Goal: Task Accomplishment & Management: Manage account settings

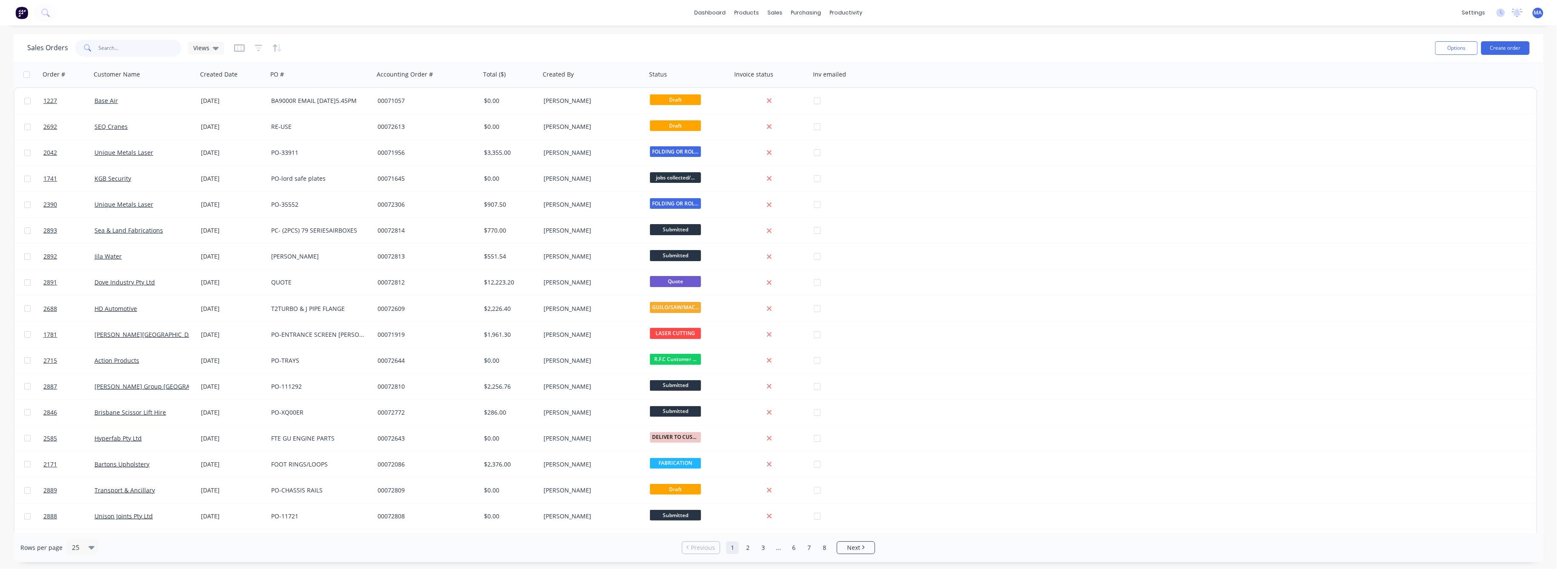
drag, startPoint x: 104, startPoint y: 49, endPoint x: 125, endPoint y: 51, distance: 21.3
click at [105, 49] on input "text" at bounding box center [140, 48] width 83 height 17
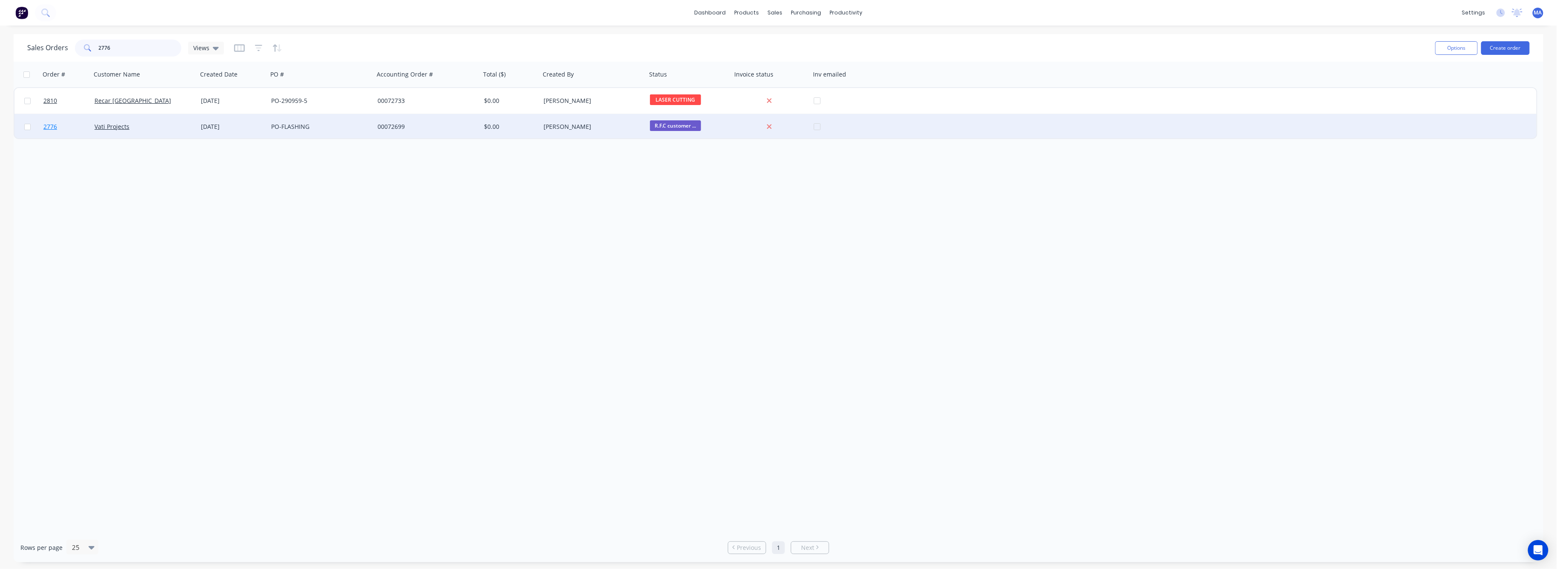
type input "2776"
click at [48, 125] on span "2776" at bounding box center [50, 127] width 14 height 9
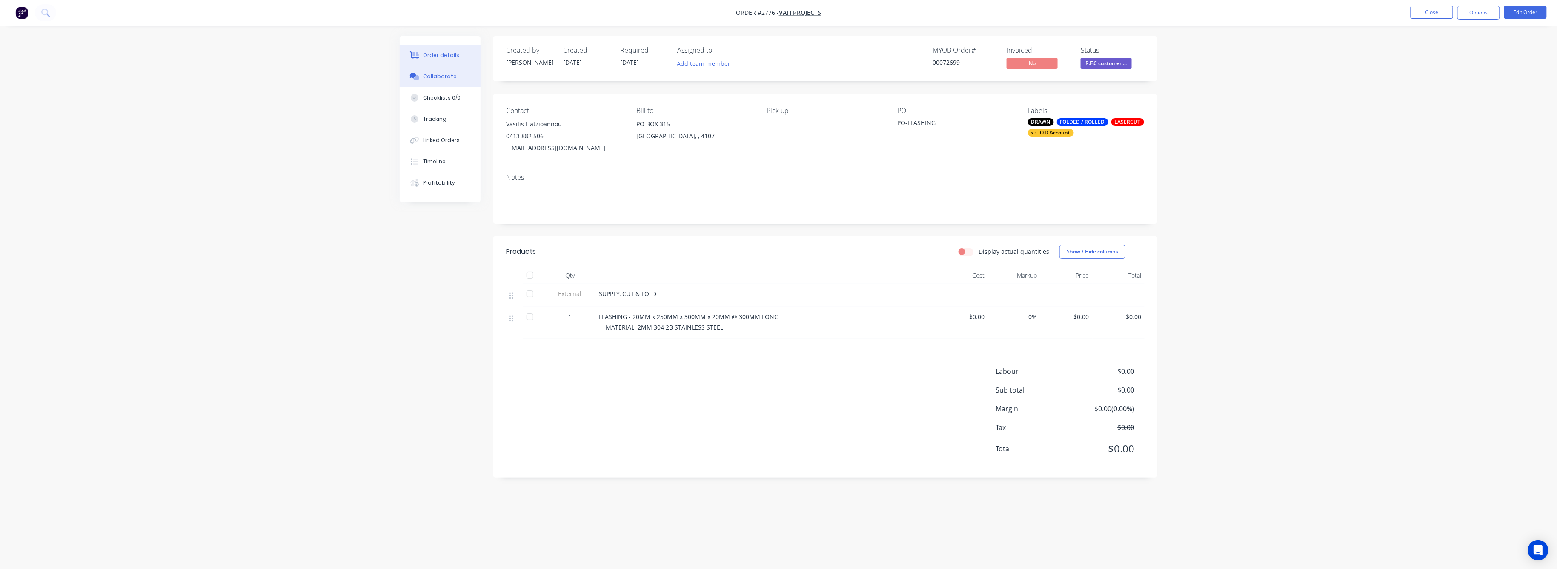
click at [447, 72] on button "Collaborate" at bounding box center [440, 76] width 81 height 21
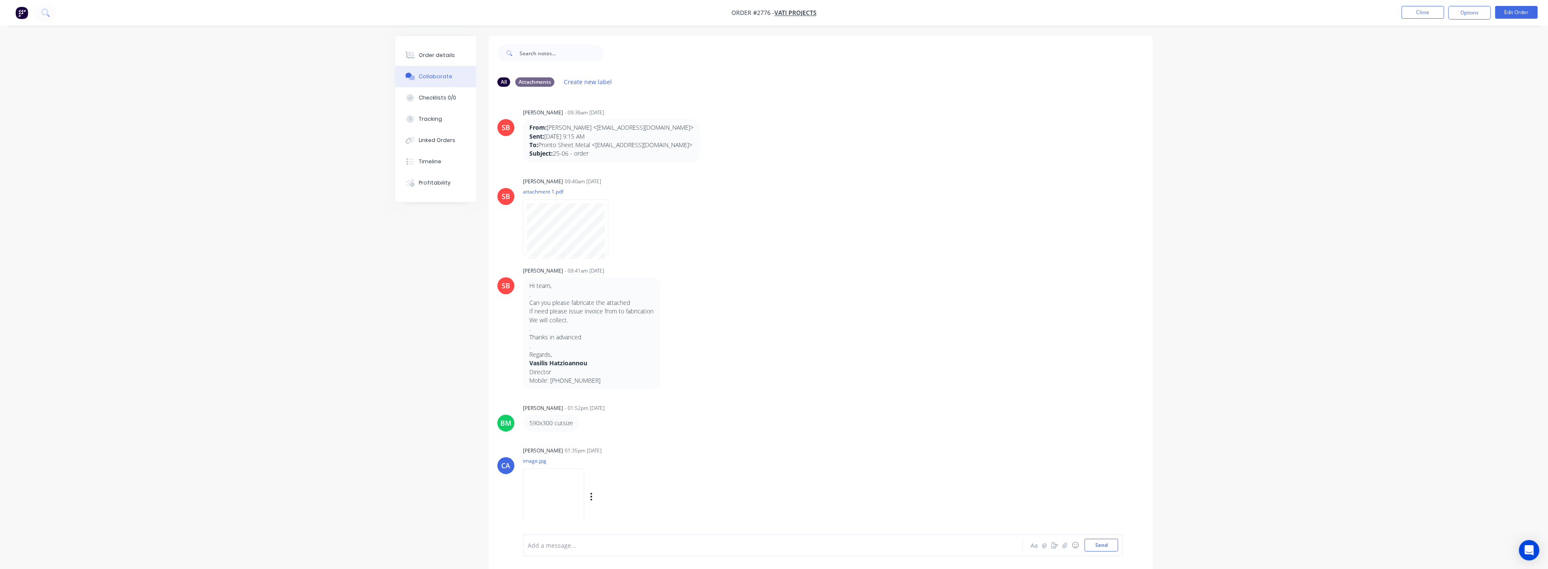
click at [560, 499] on img at bounding box center [553, 497] width 61 height 56
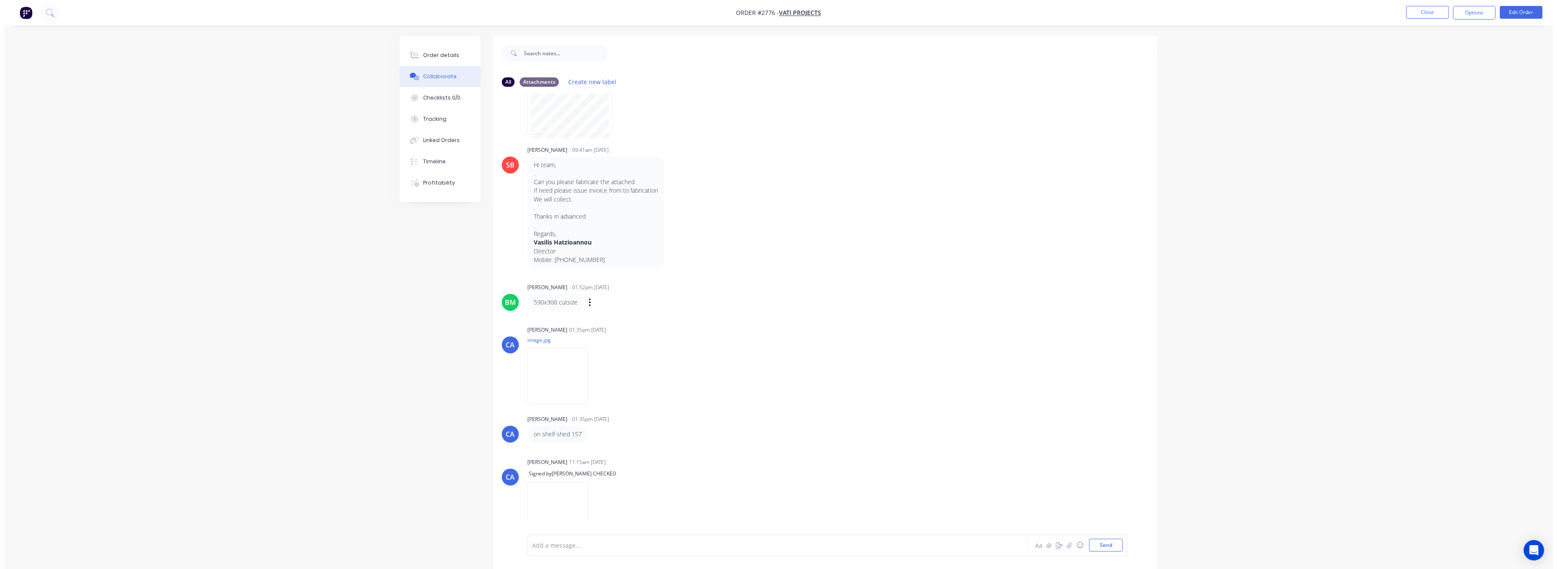
scroll to position [129, 0]
drag, startPoint x: 432, startPoint y: 60, endPoint x: 427, endPoint y: 53, distance: 7.9
click at [430, 58] on button "Order details" at bounding box center [435, 55] width 81 height 21
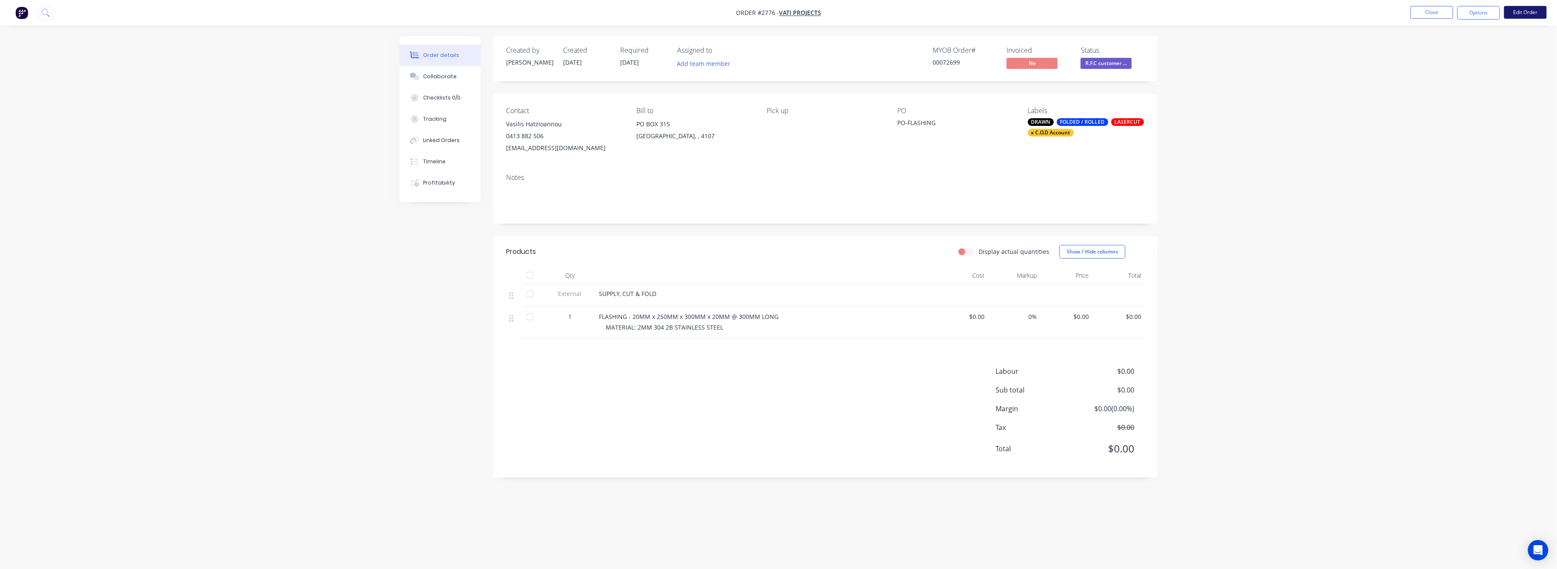
click at [1529, 9] on button "Edit Order" at bounding box center [1525, 12] width 43 height 13
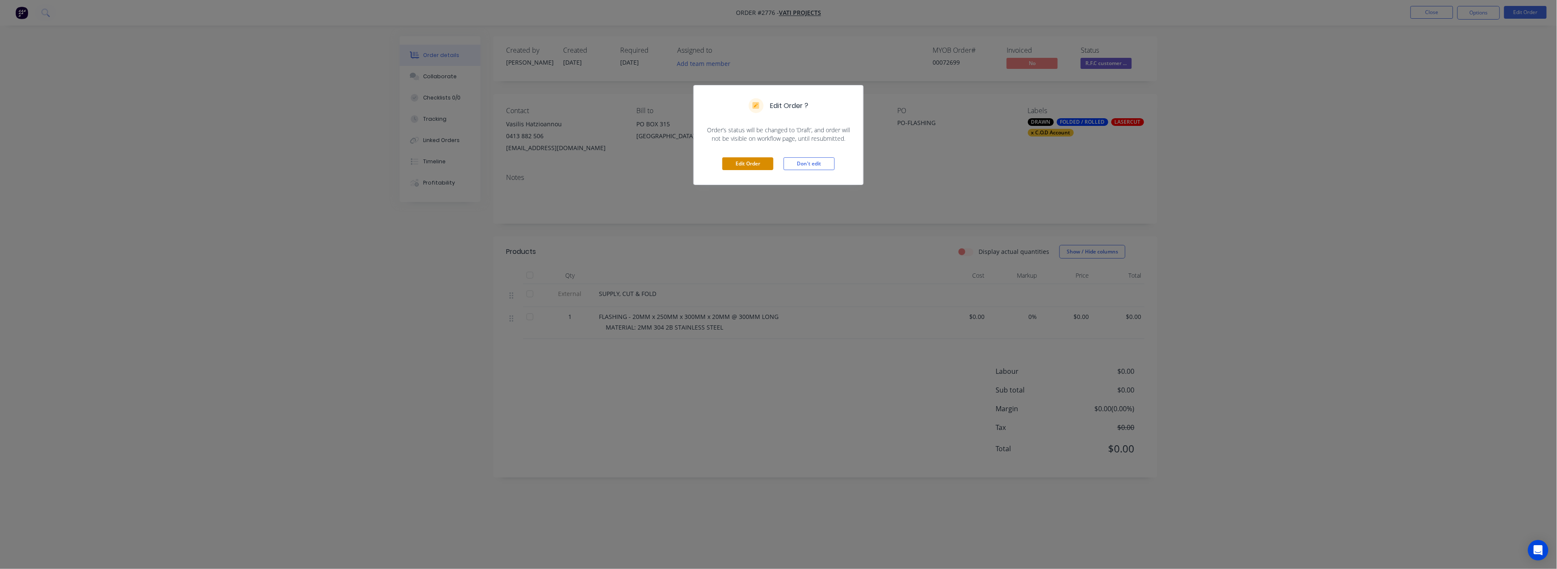
click at [758, 163] on button "Edit Order" at bounding box center [747, 163] width 51 height 13
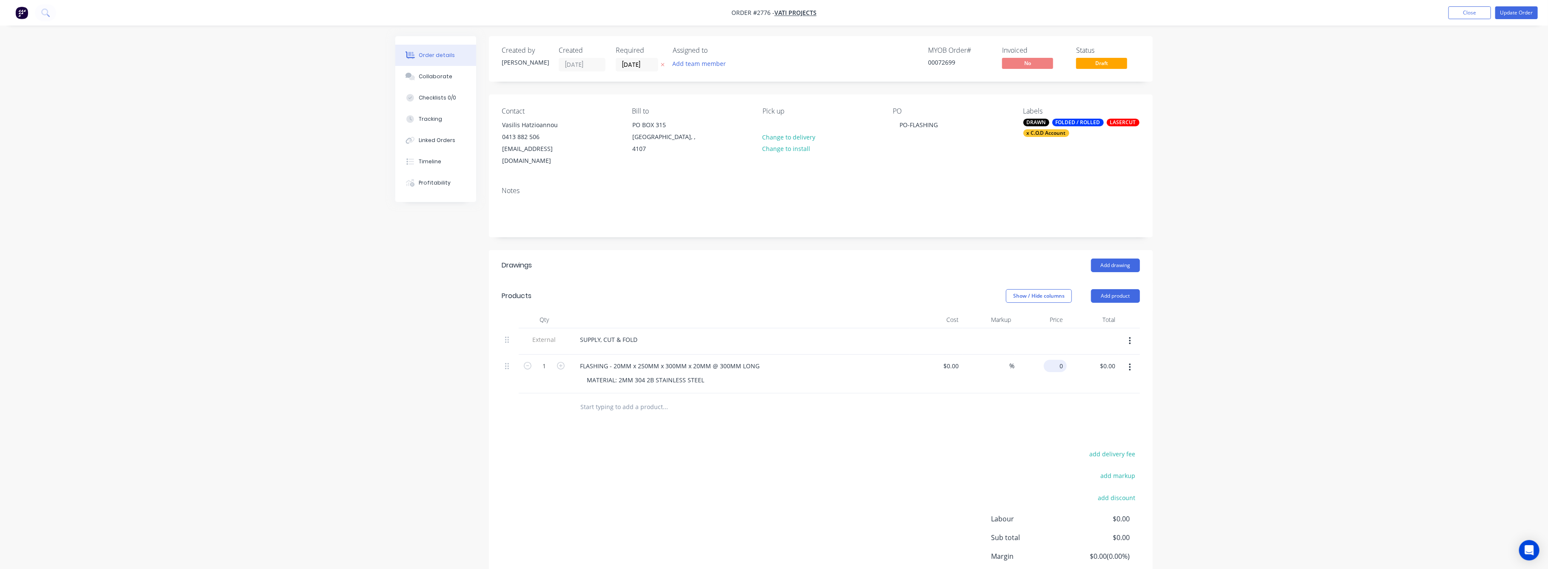
click at [1064, 360] on input "0" at bounding box center [1057, 366] width 20 height 12
type input "$95.00"
drag, startPoint x: 1208, startPoint y: 398, endPoint x: 1213, endPoint y: 391, distance: 8.3
click at [1213, 391] on div "Order details Collaborate Checklists 0/0 Tracking Linked Orders Timeline Profit…" at bounding box center [774, 319] width 1548 height 638
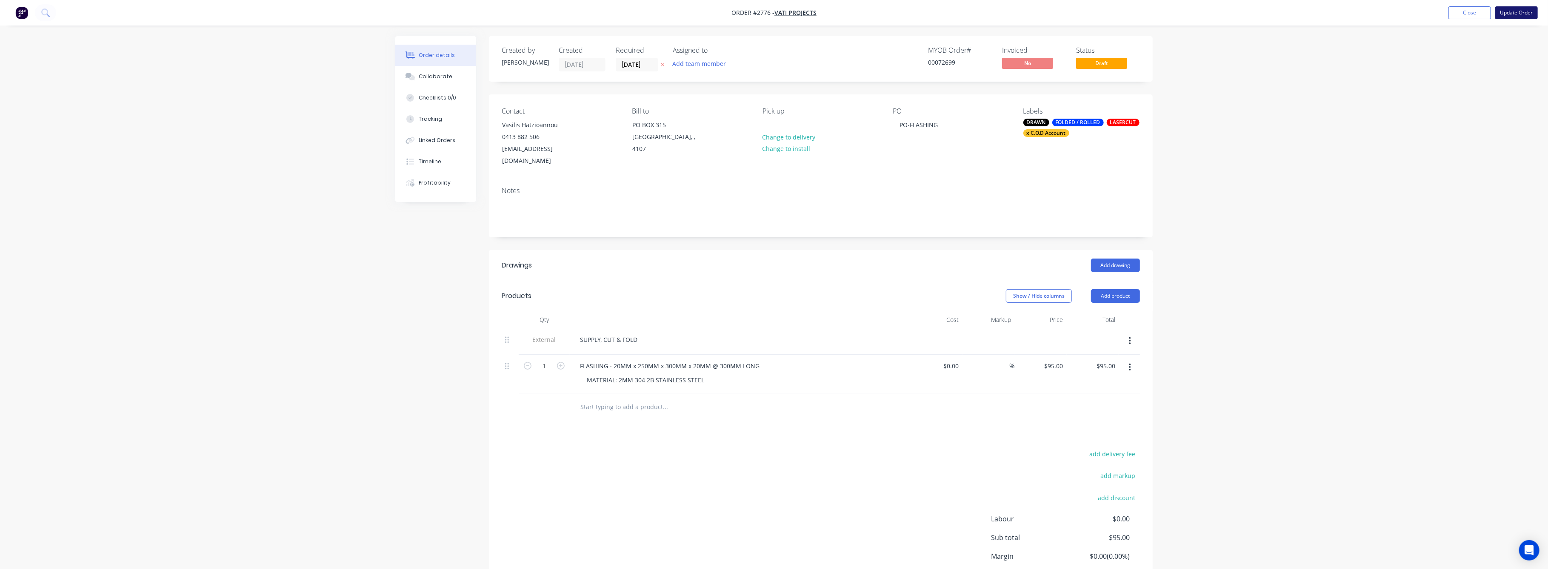
click at [1514, 12] on button "Update Order" at bounding box center [1517, 12] width 43 height 13
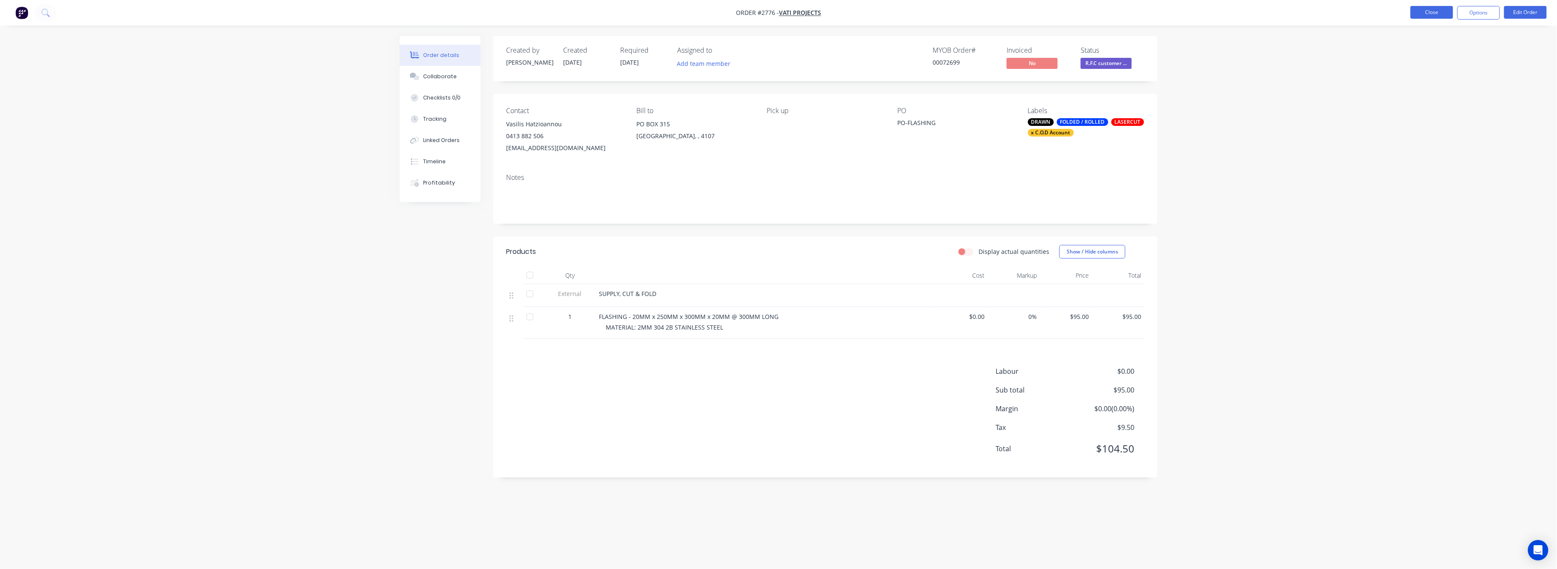
click at [1431, 9] on button "Close" at bounding box center [1431, 12] width 43 height 13
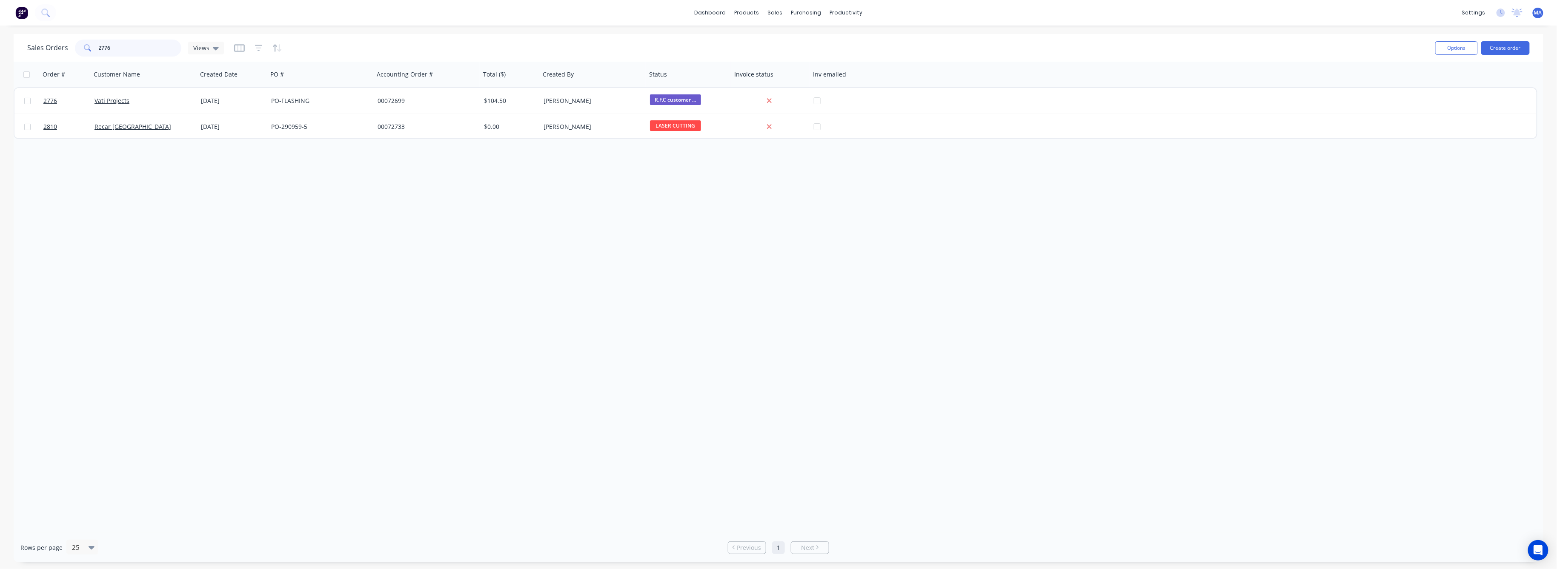
drag, startPoint x: 114, startPoint y: 49, endPoint x: 91, endPoint y: 49, distance: 23.4
click at [91, 49] on div "2776" at bounding box center [128, 48] width 106 height 17
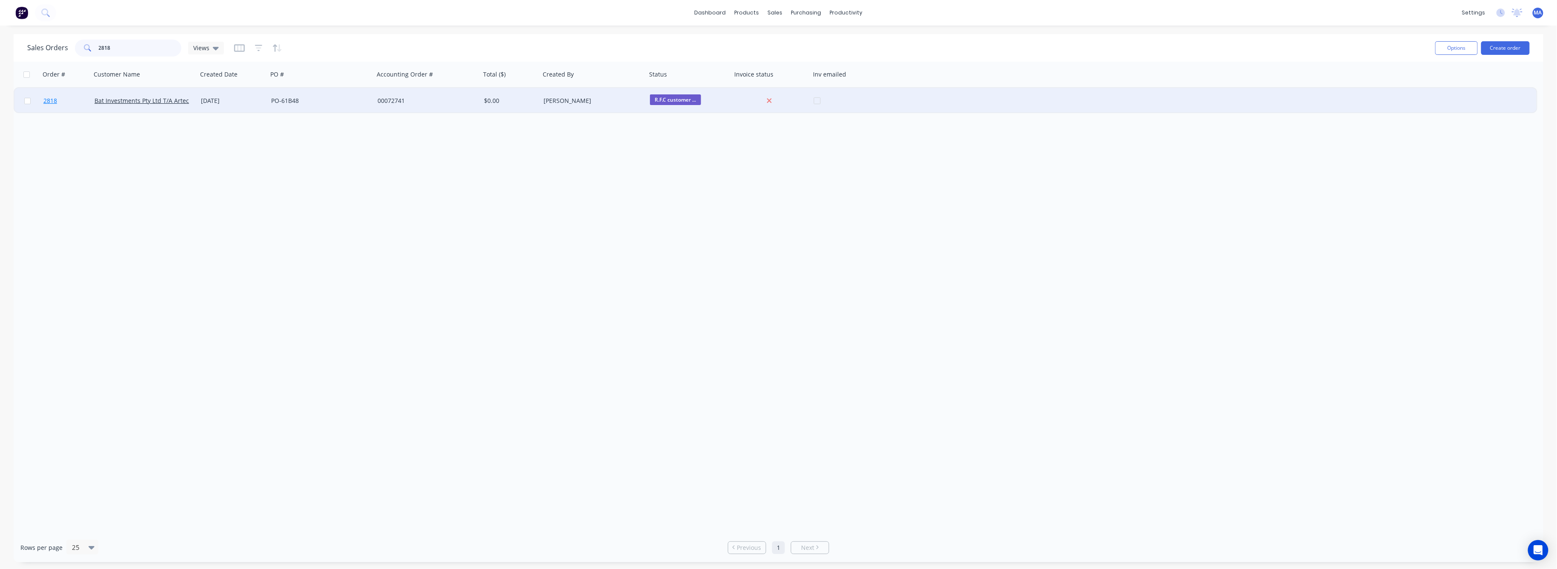
type input "2818"
click at [46, 97] on span "2818" at bounding box center [50, 101] width 14 height 9
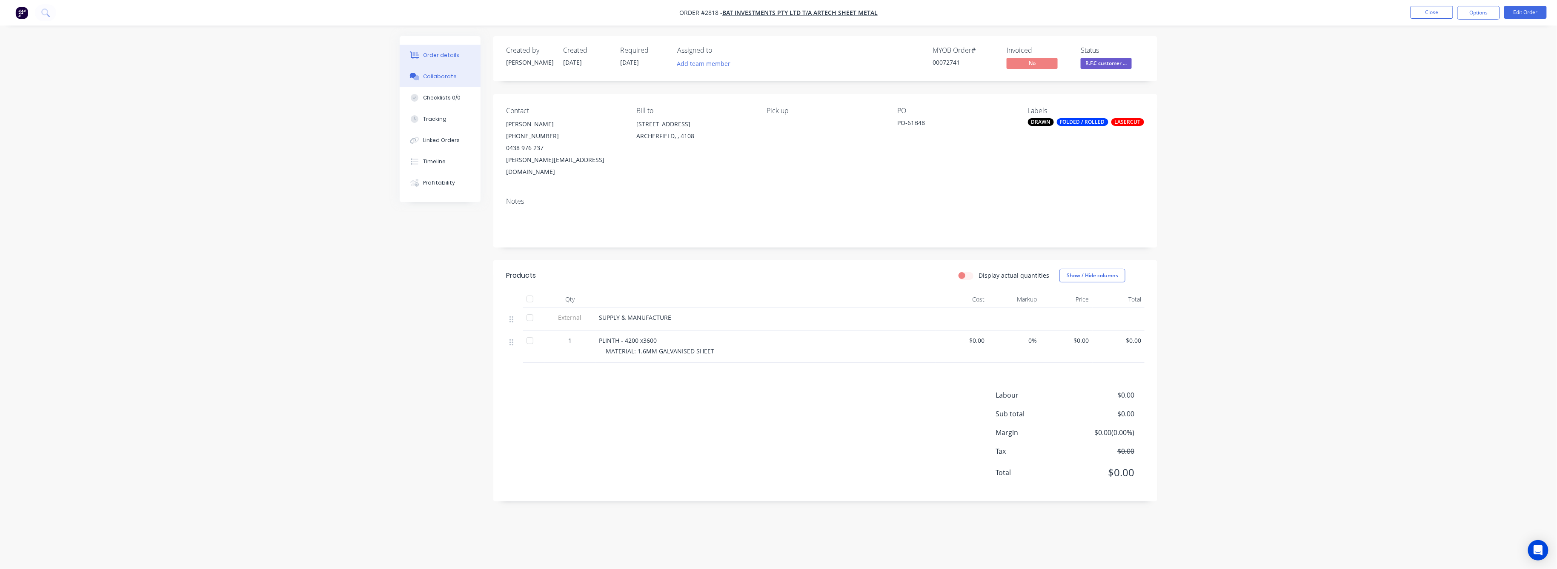
click at [441, 78] on div "Collaborate" at bounding box center [440, 77] width 34 height 8
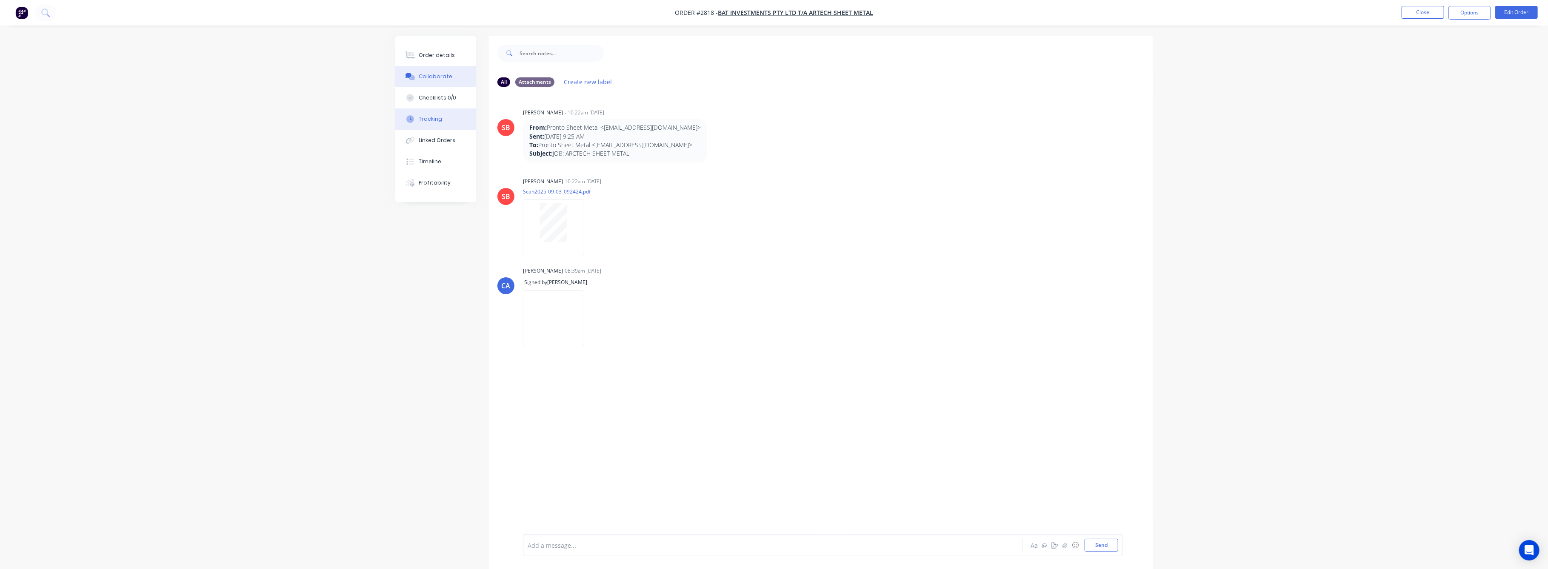
click at [436, 120] on div "Tracking" at bounding box center [430, 119] width 23 height 8
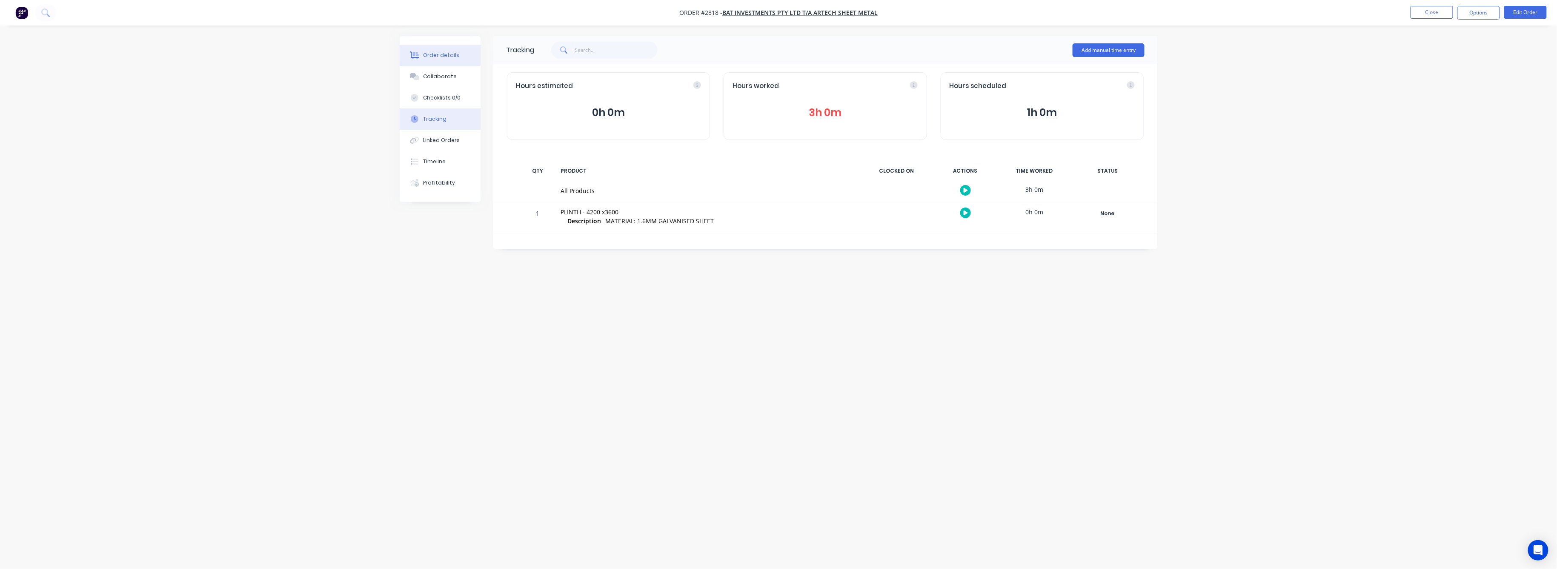
click at [436, 55] on div "Order details" at bounding box center [441, 55] width 36 height 8
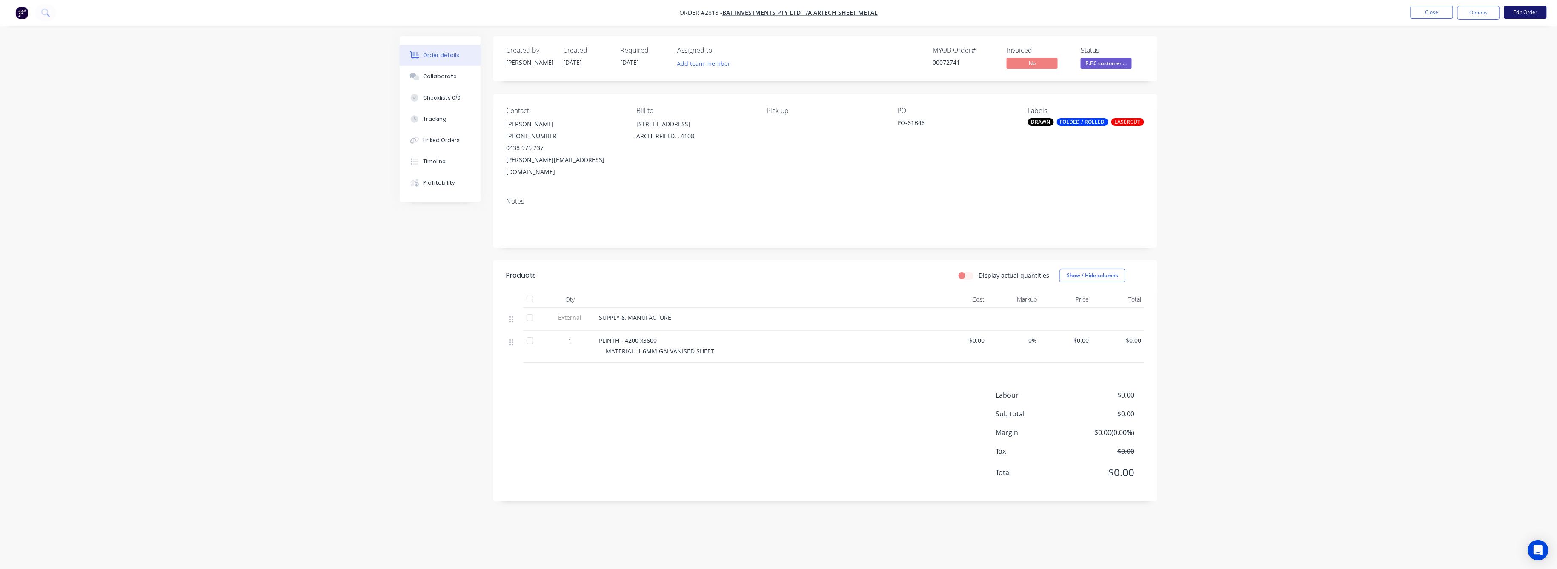
click at [1525, 8] on button "Edit Order" at bounding box center [1525, 12] width 43 height 13
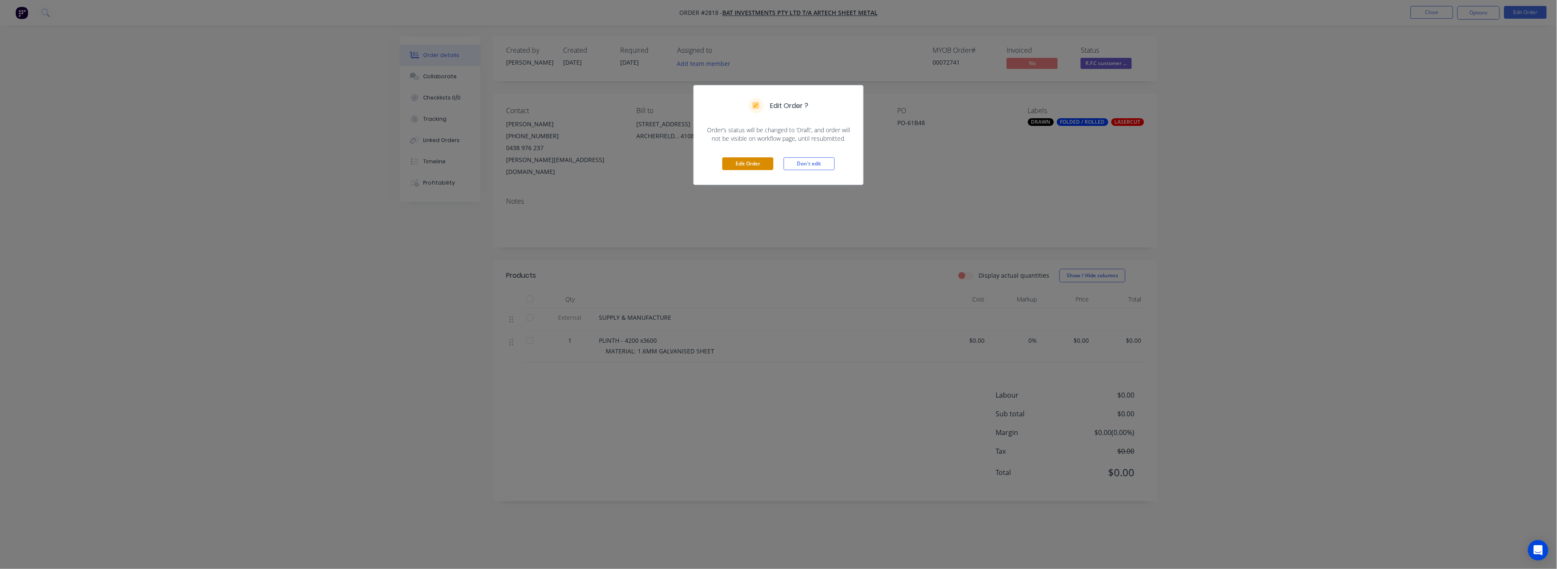
click at [748, 165] on button "Edit Order" at bounding box center [747, 163] width 51 height 13
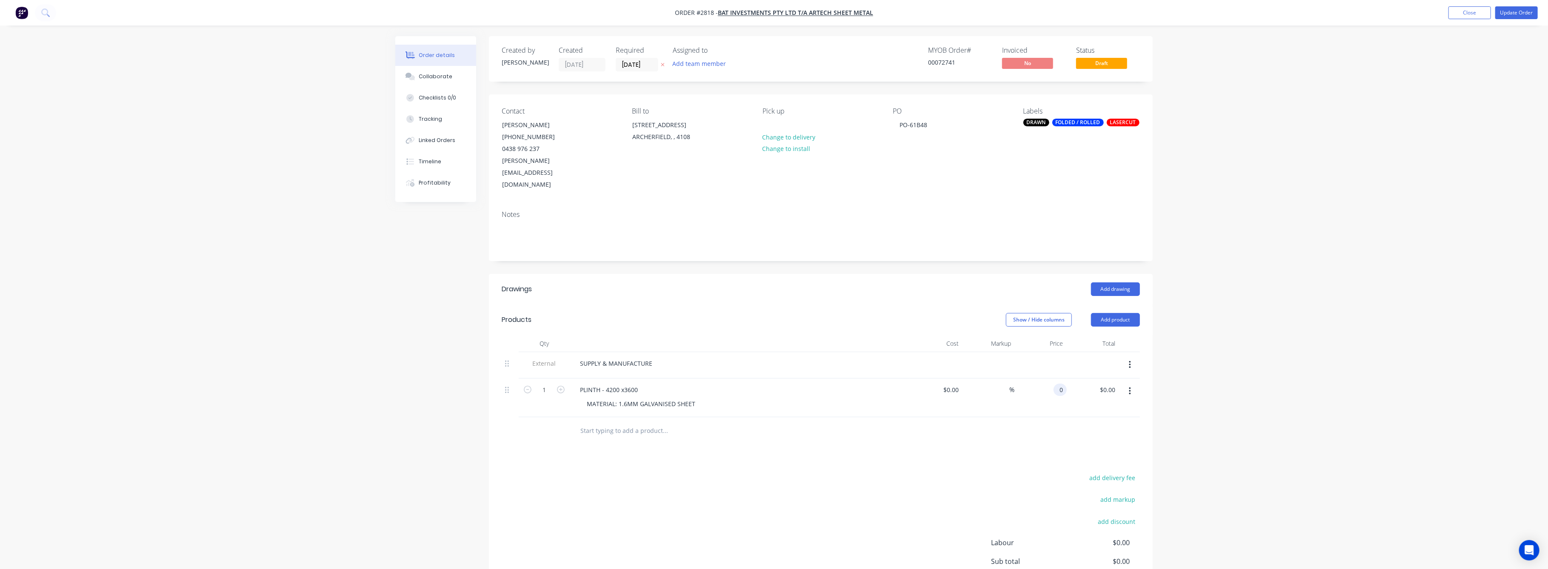
click at [1061, 384] on input "0" at bounding box center [1062, 390] width 10 height 12
type input "$1,010.00"
drag, startPoint x: 1262, startPoint y: 370, endPoint x: 1277, endPoint y: 366, distance: 15.6
click at [1268, 367] on div "Order details Collaborate Checklists 0/0 Tracking Linked Orders Timeline Profit…" at bounding box center [774, 331] width 1548 height 662
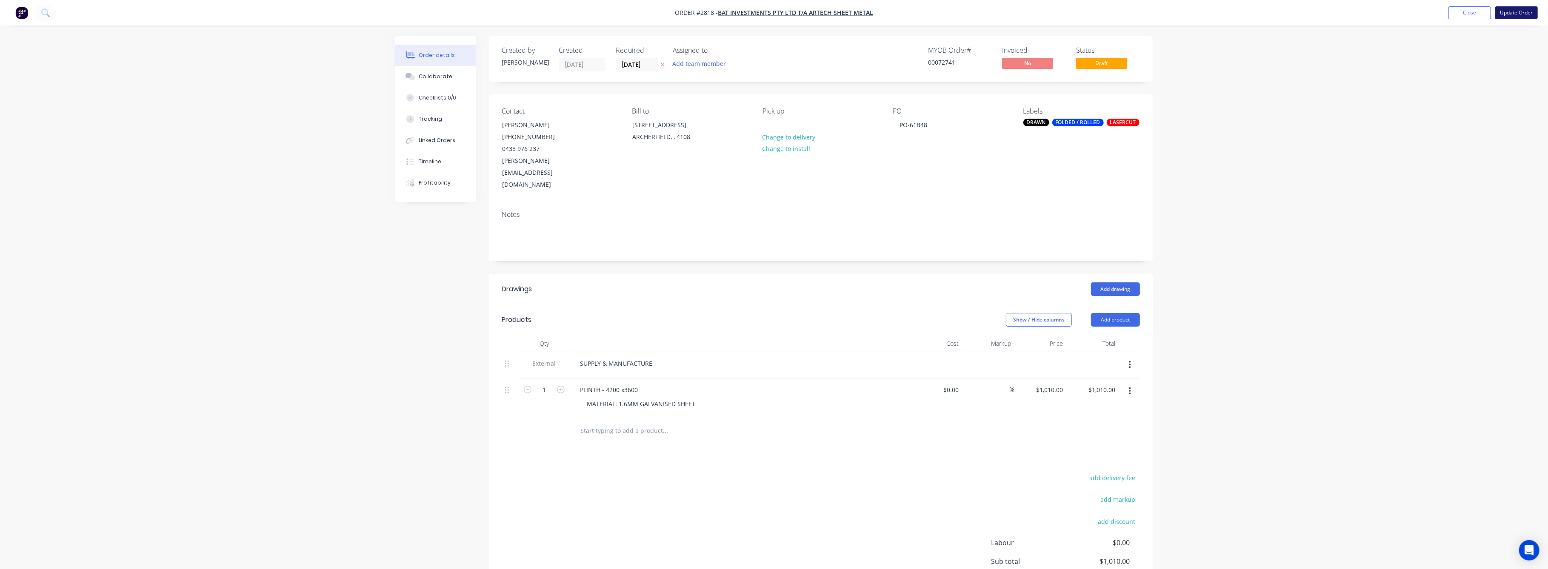
click at [1518, 11] on button "Update Order" at bounding box center [1517, 12] width 43 height 13
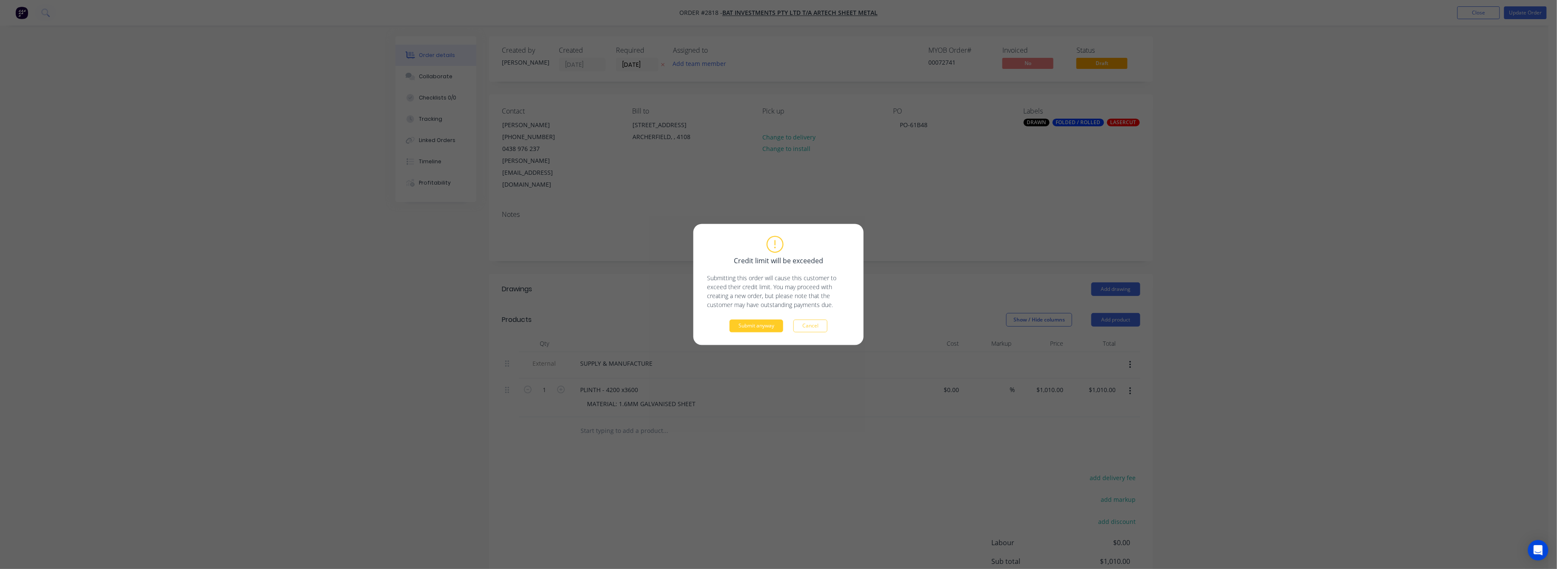
click at [744, 329] on button "Submit anyway" at bounding box center [756, 326] width 54 height 13
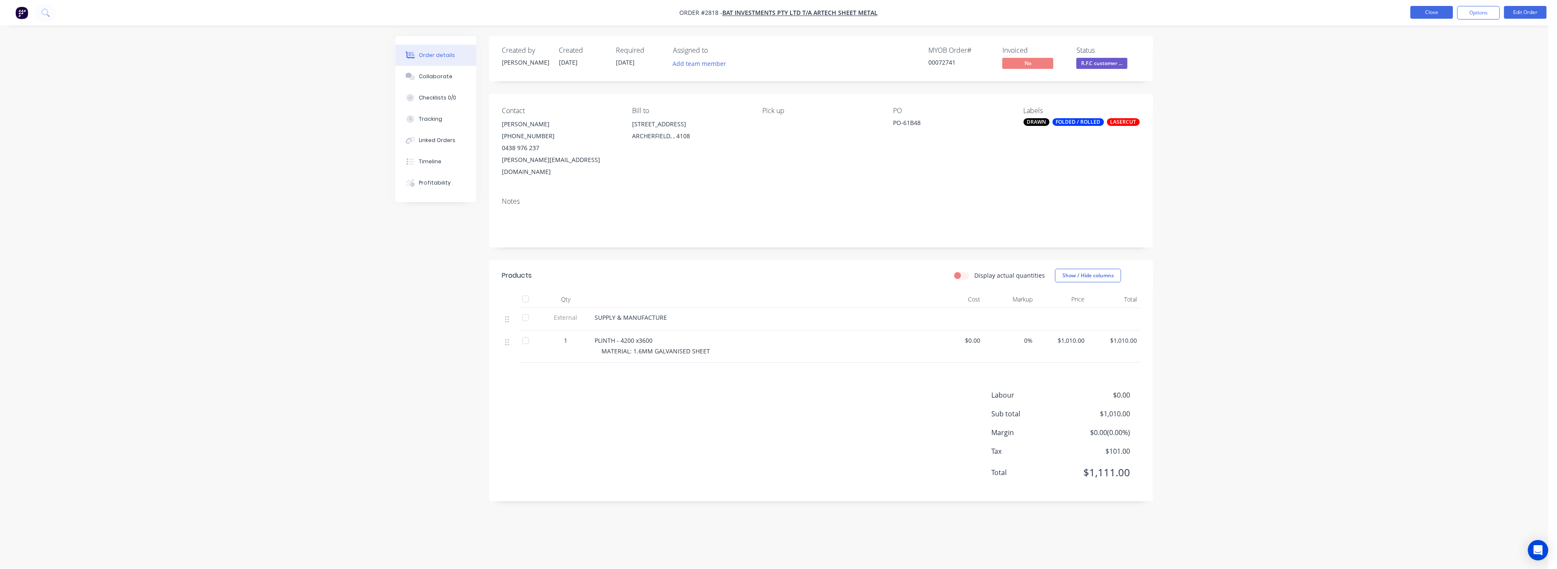
click at [1436, 9] on button "Close" at bounding box center [1431, 12] width 43 height 13
